Goal: Task Accomplishment & Management: Use online tool/utility

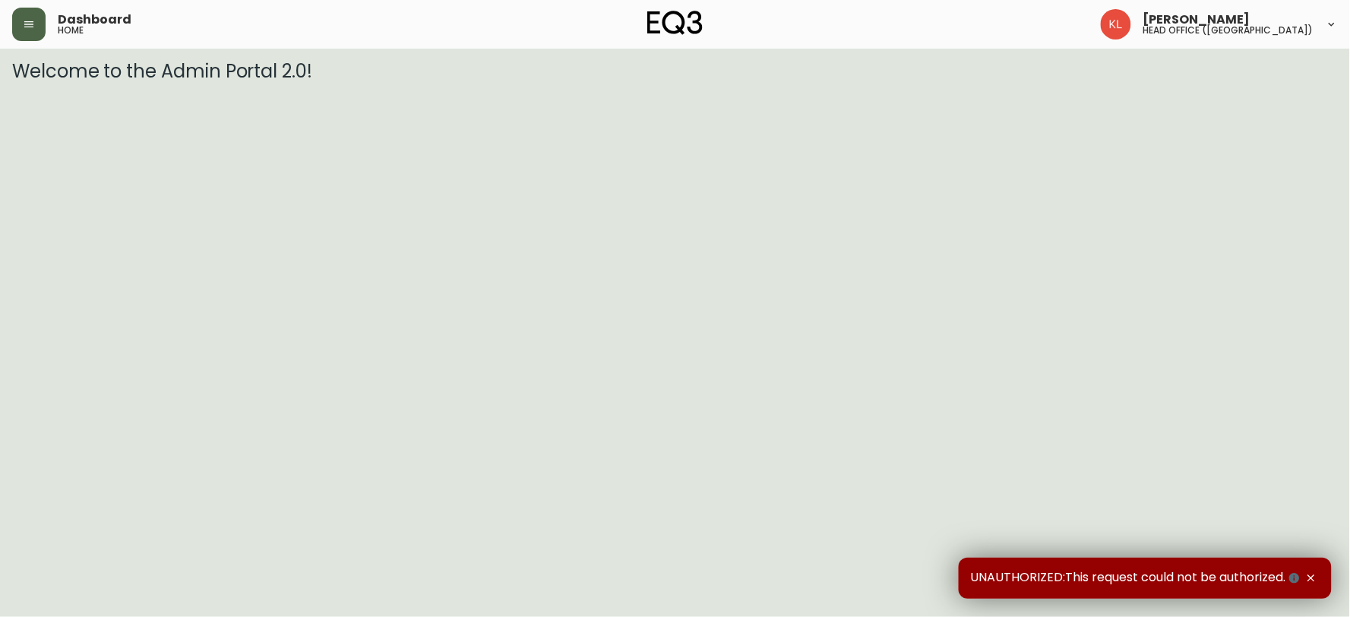
click at [33, 29] on icon "button" at bounding box center [29, 24] width 12 height 12
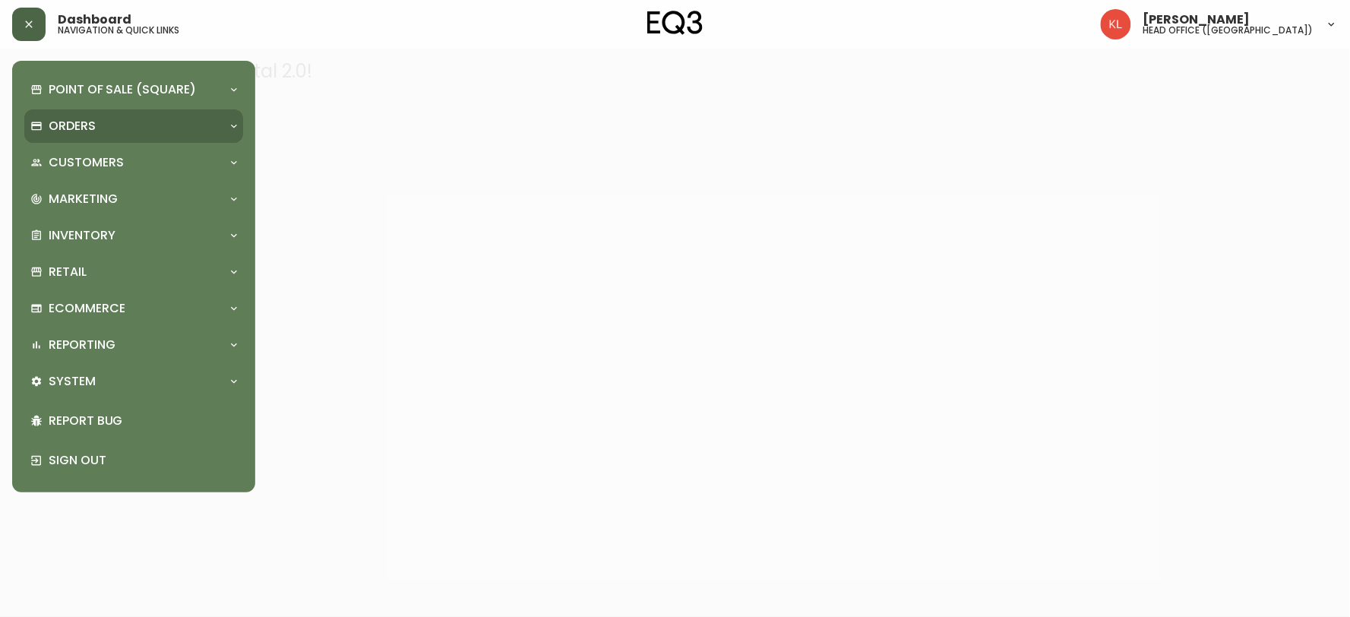
click at [78, 119] on p "Orders" at bounding box center [72, 126] width 47 height 17
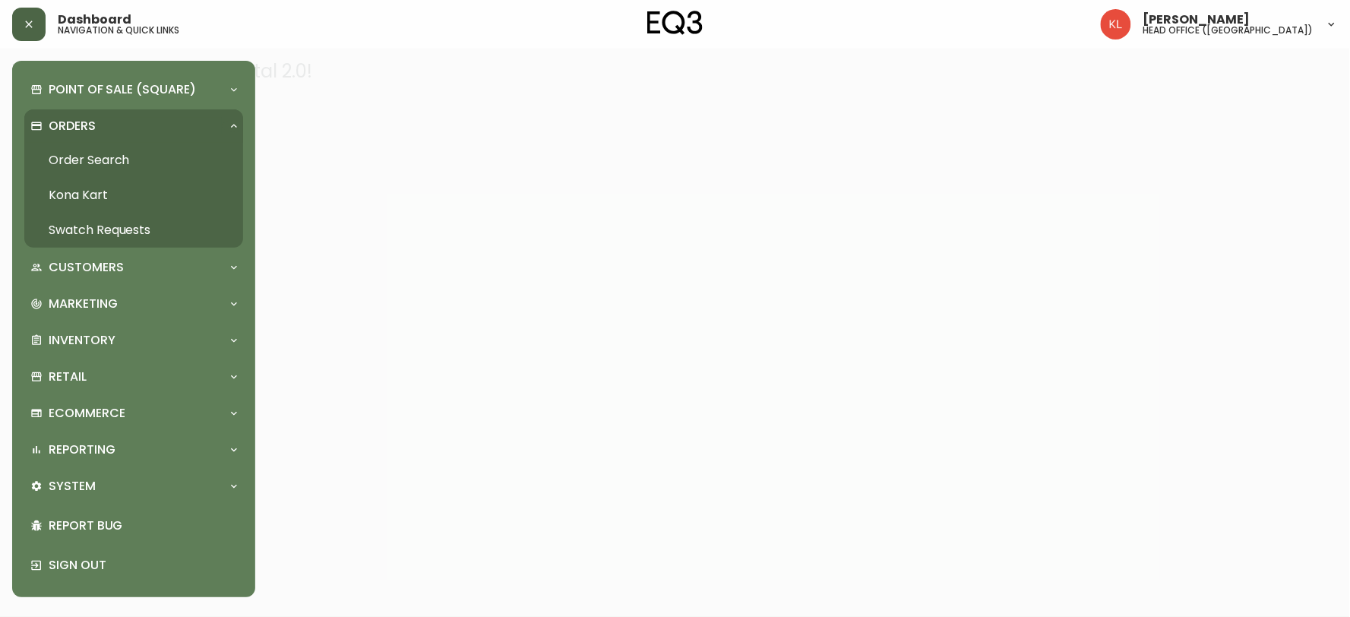
click at [115, 165] on link "Order Search" at bounding box center [133, 160] width 219 height 35
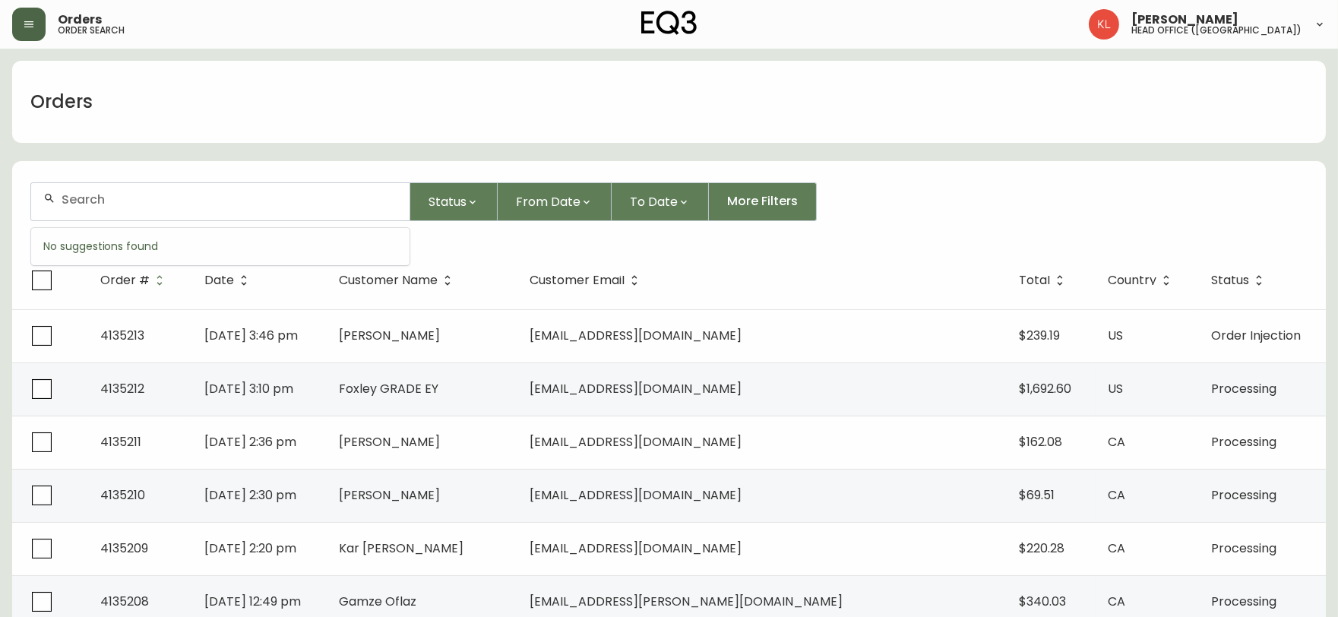
click at [100, 202] on input "text" at bounding box center [230, 199] width 336 height 14
type input "4168291955"
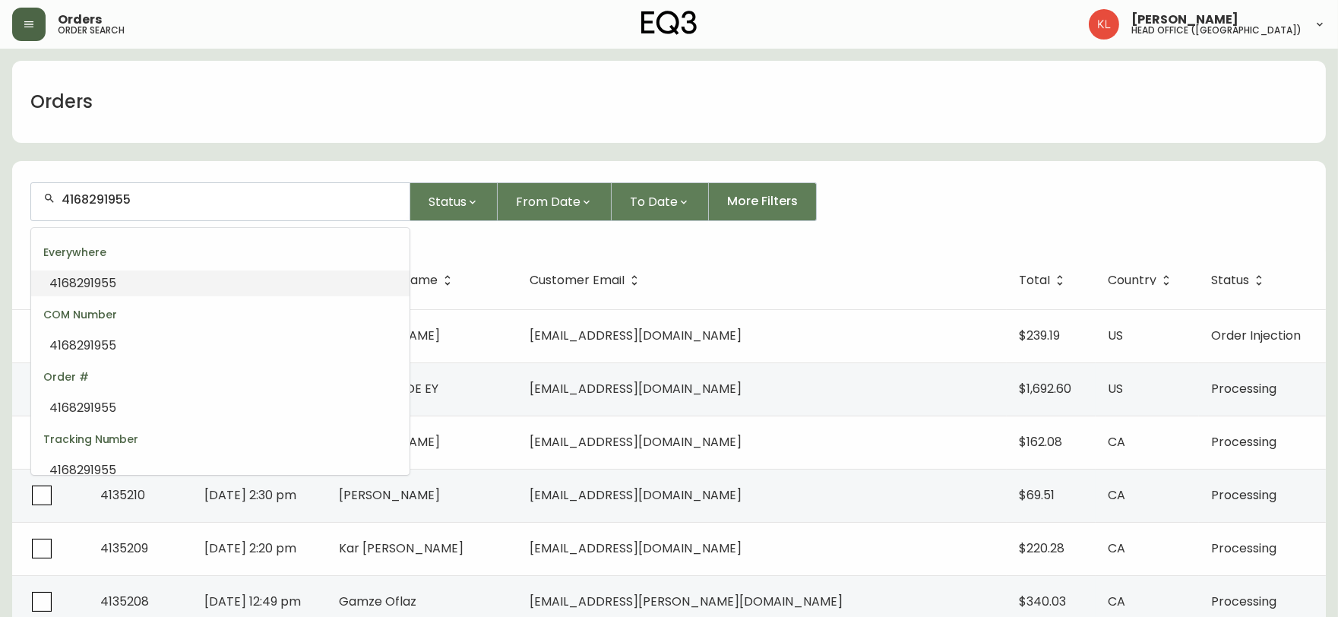
click at [160, 274] on li "4168291955" at bounding box center [220, 283] width 378 height 26
